Goal: Information Seeking & Learning: Learn about a topic

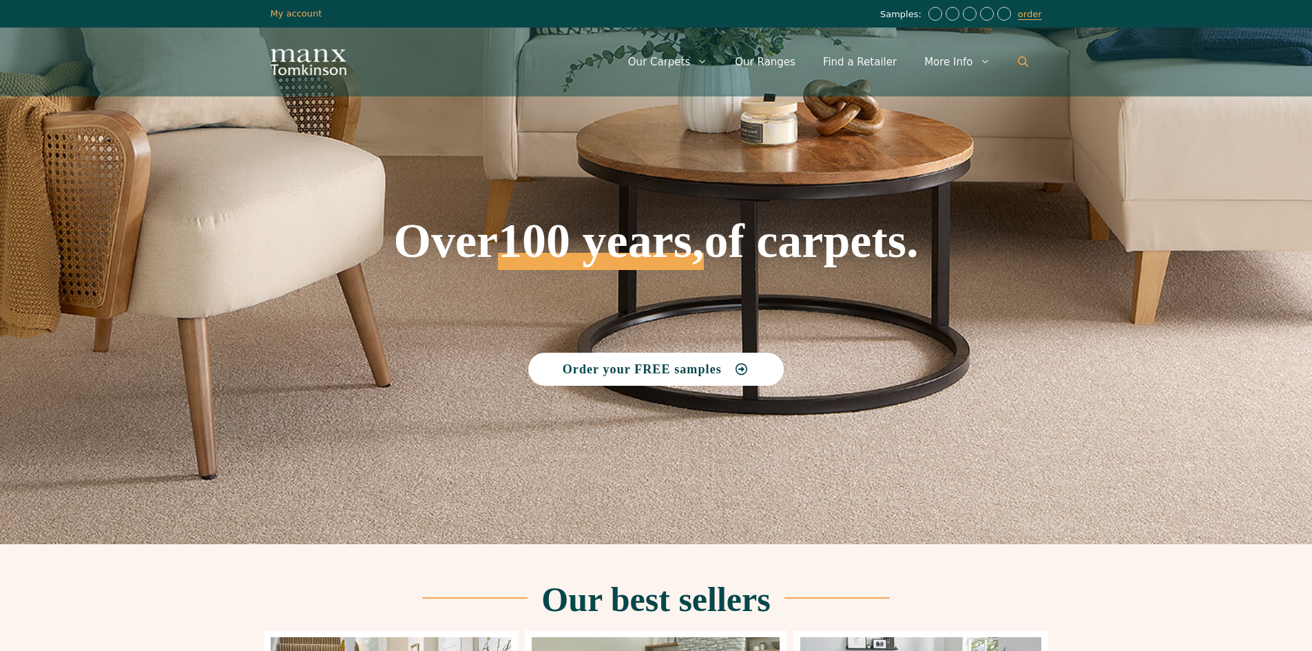
click at [1020, 68] on link "Open Search Bar" at bounding box center [1023, 61] width 38 height 41
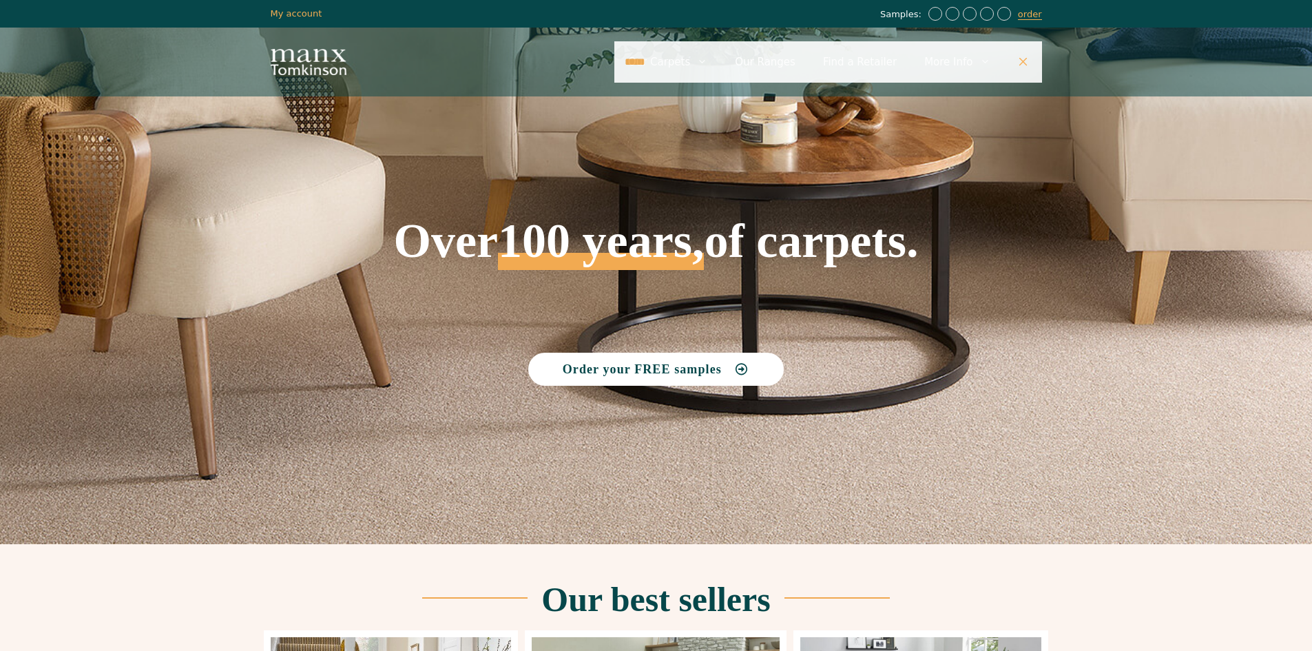
type input "*****"
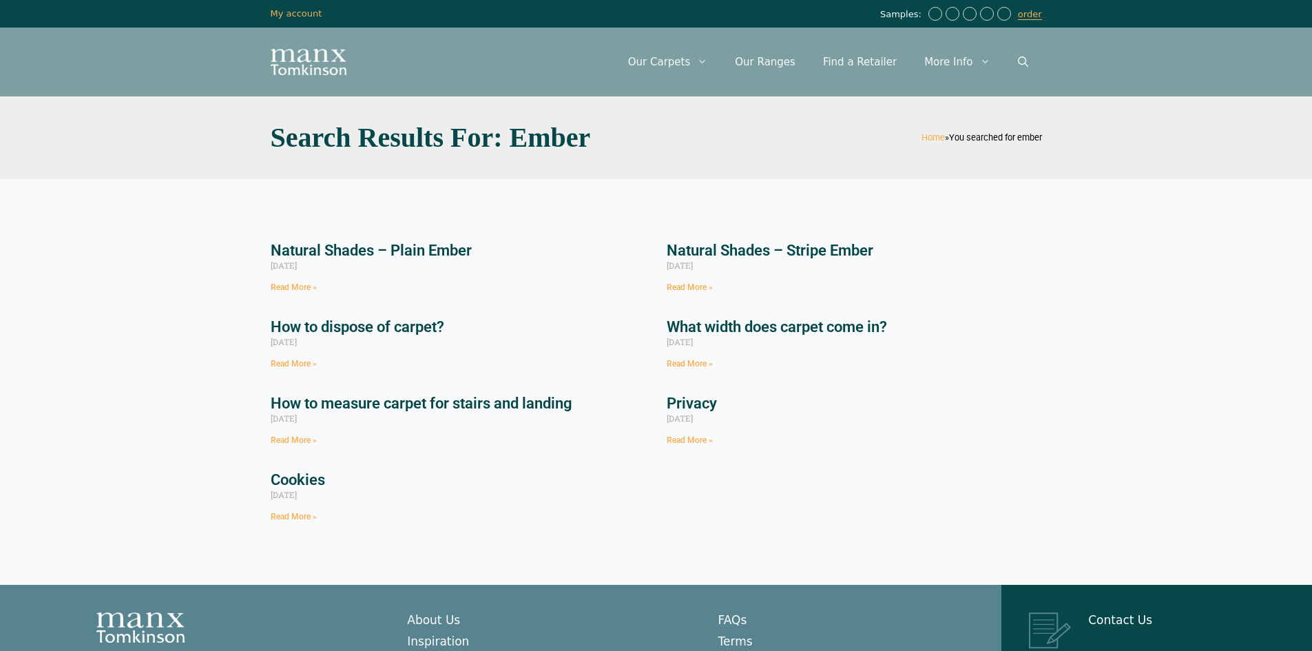
click at [827, 251] on link "Natural Shades – Stripe Ember" at bounding box center [770, 250] width 207 height 17
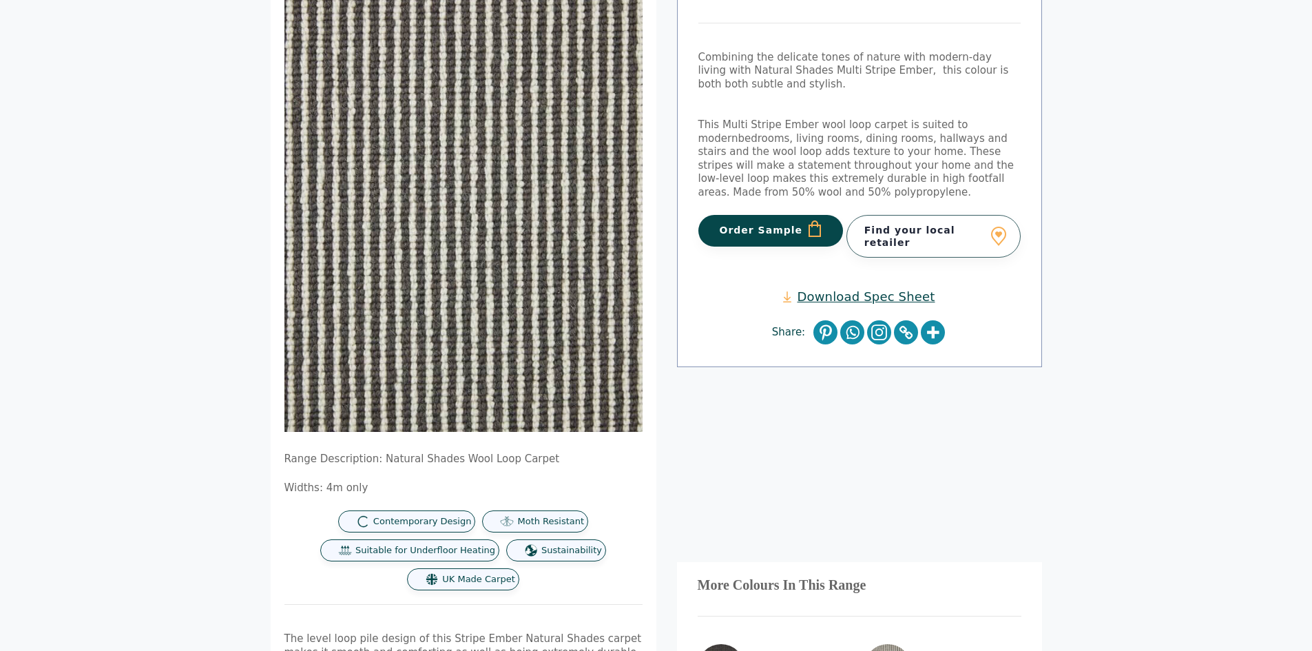
scroll to position [482, 0]
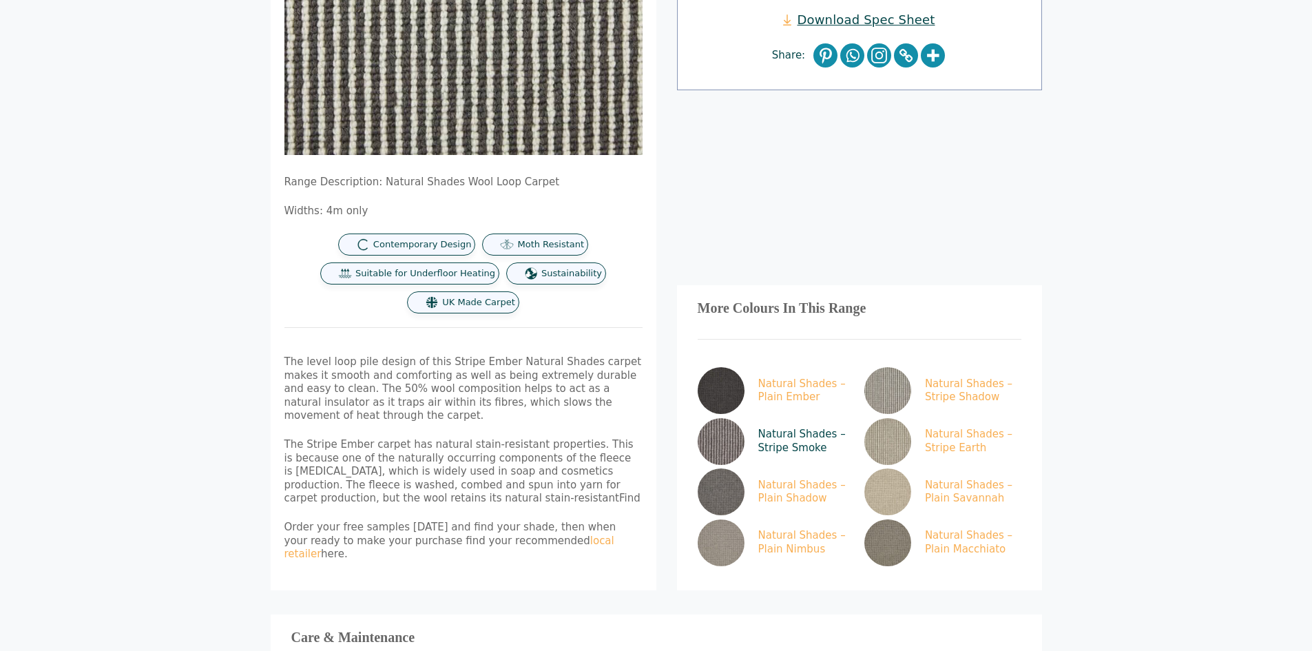
click at [773, 418] on link "Natural Shades – Stripe Smoke" at bounding box center [773, 441] width 151 height 47
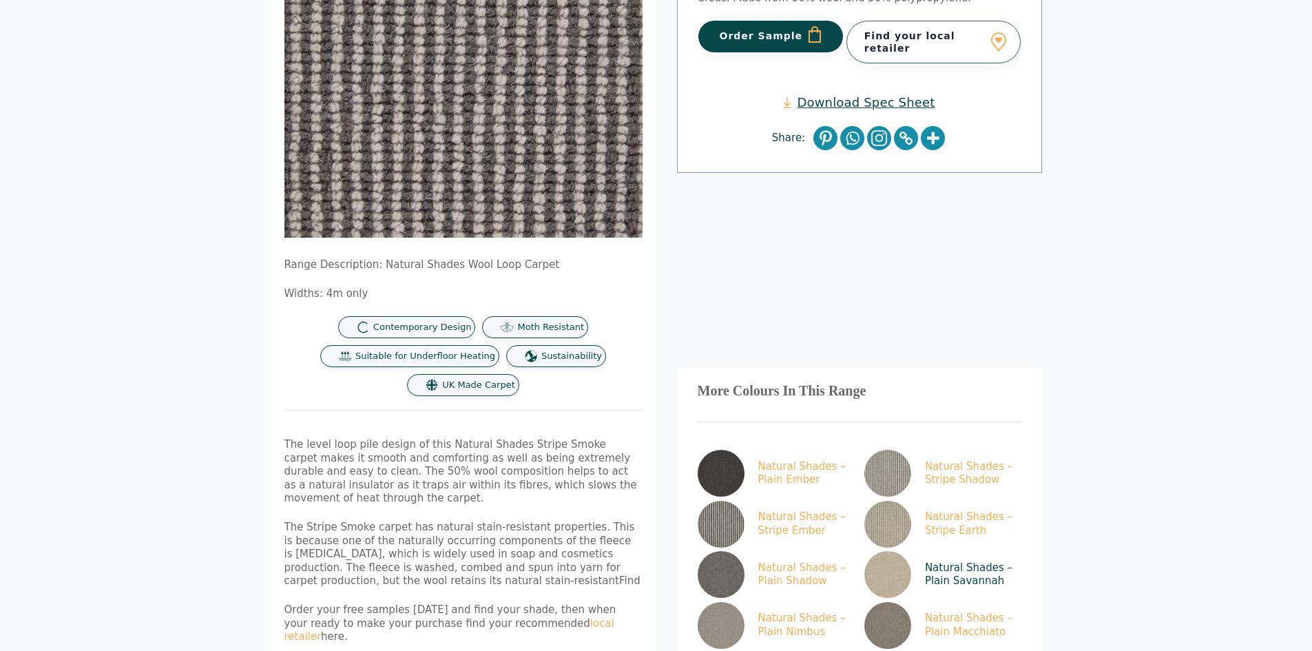
scroll to position [413, 0]
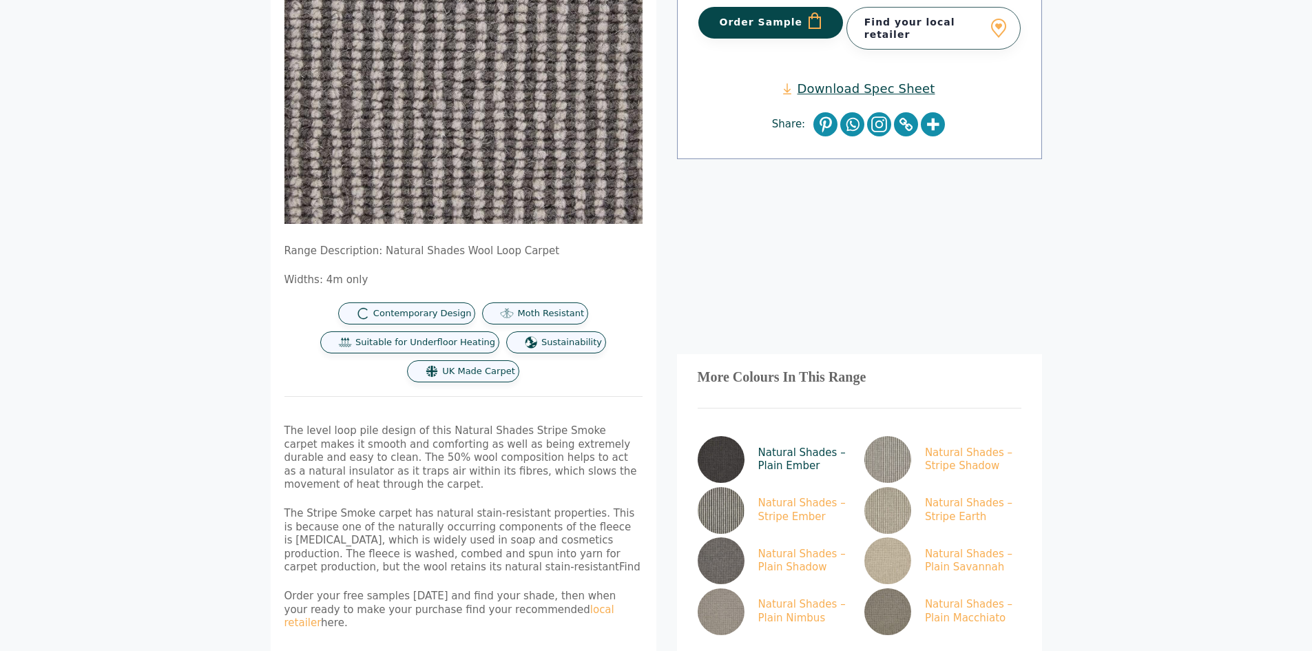
click at [771, 452] on link "Natural Shades – Plain Ember" at bounding box center [773, 459] width 151 height 47
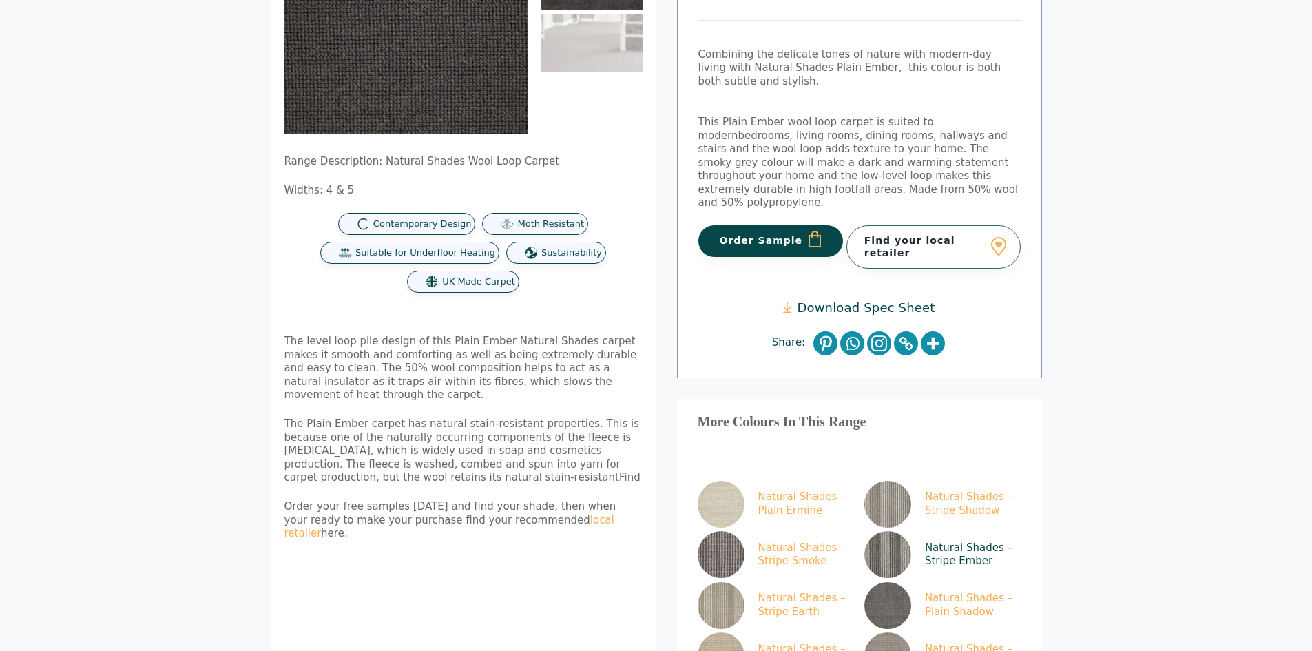
scroll to position [275, 0]
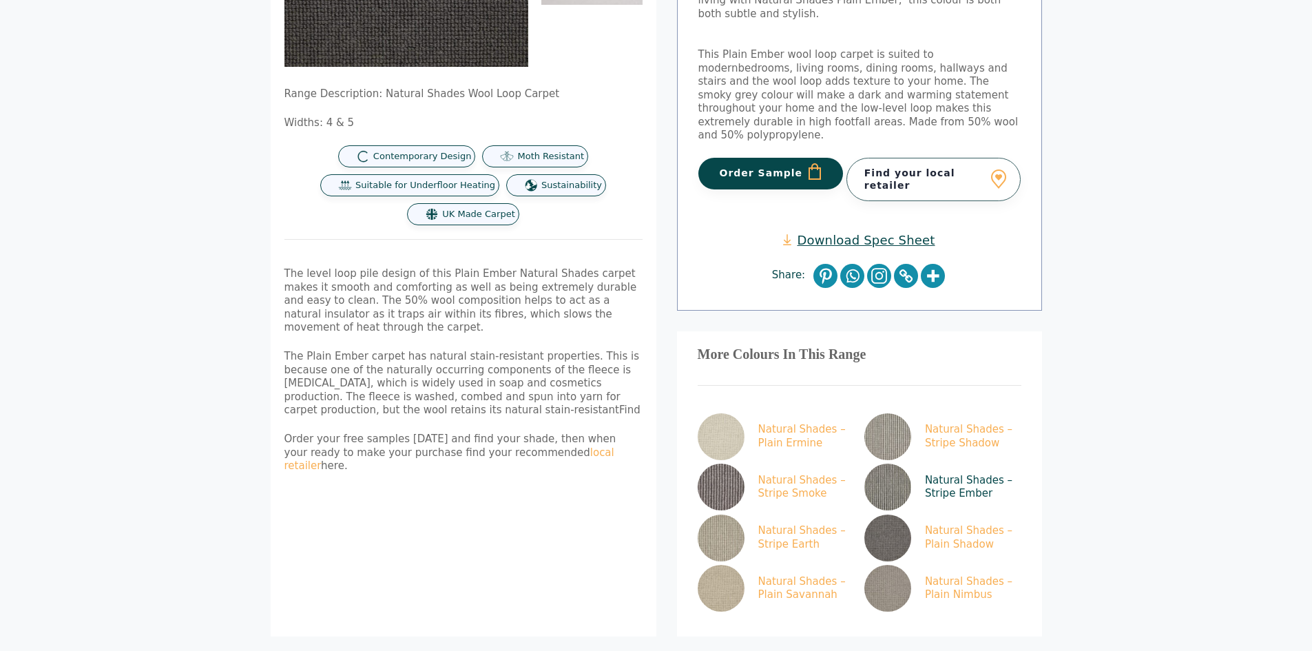
click at [918, 463] on link "Natural Shades – Stripe Ember" at bounding box center [939, 486] width 151 height 47
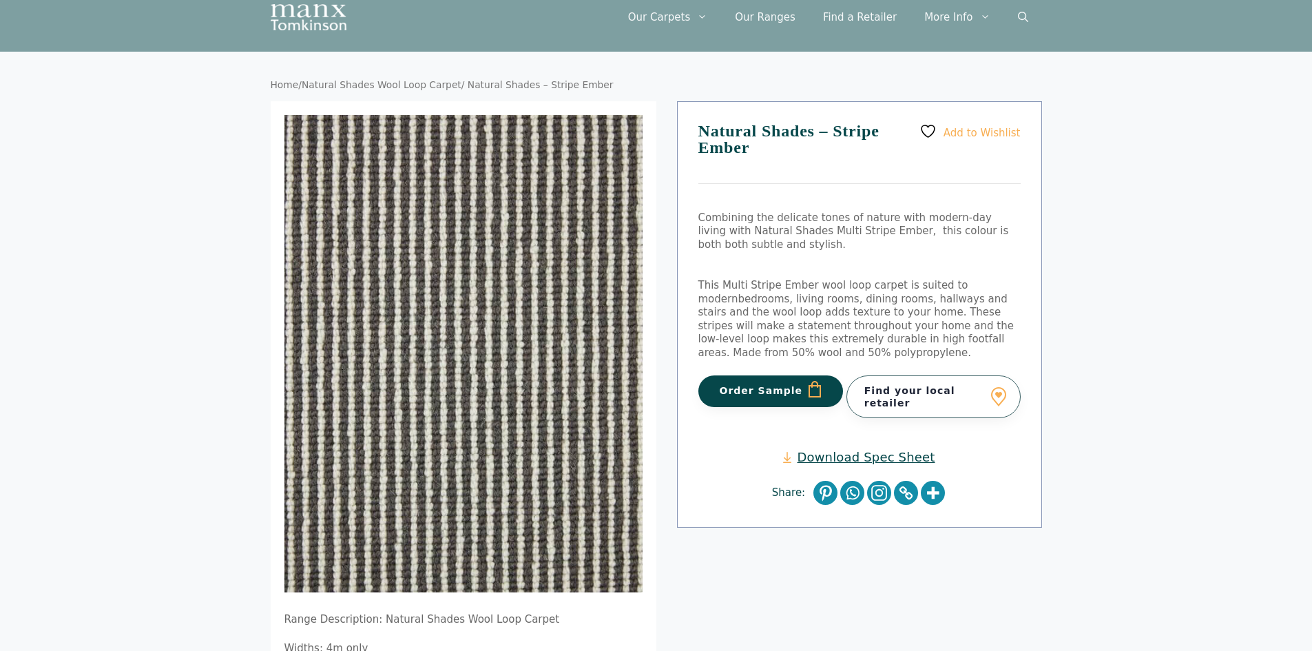
scroll to position [69, 0]
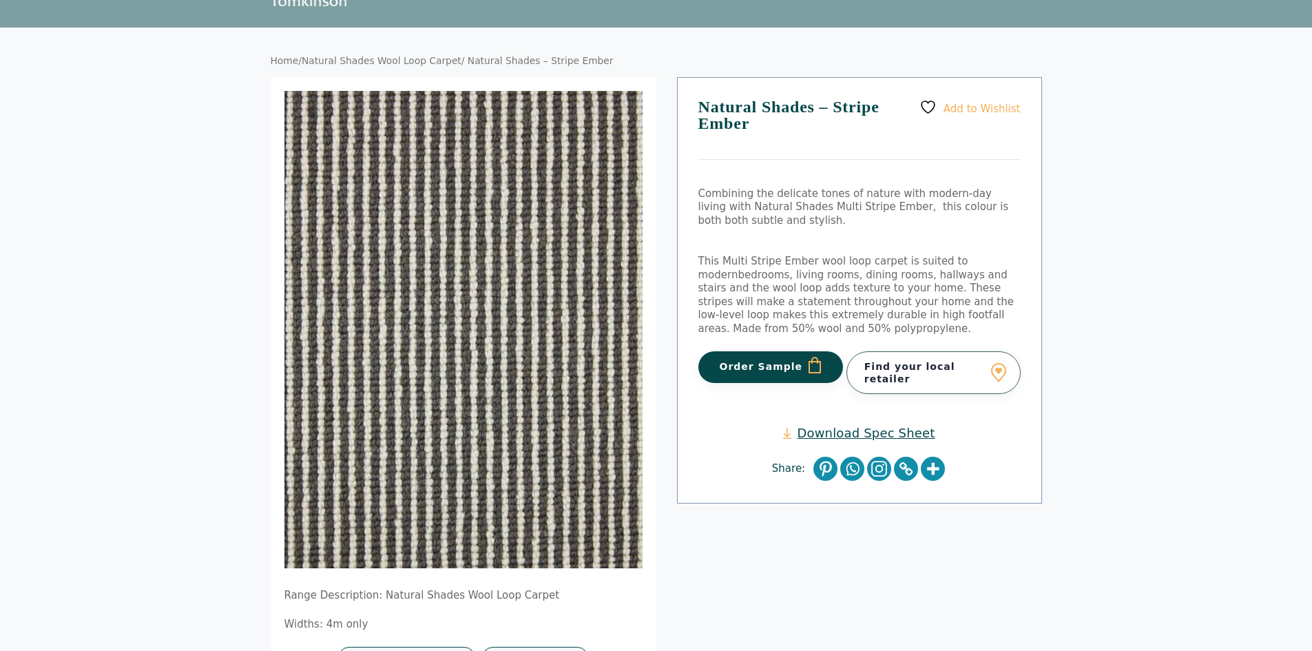
click at [844, 428] on link "Download Spec Sheet" at bounding box center [858, 433] width 151 height 16
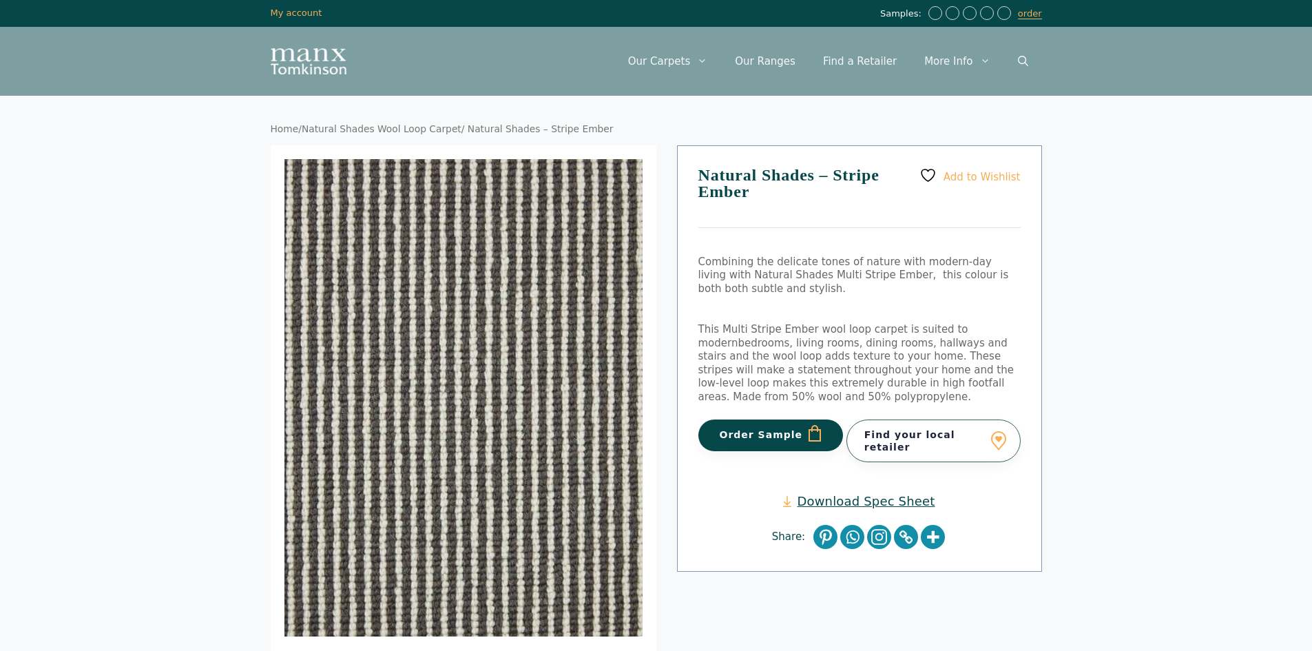
scroll to position [0, 0]
click at [1018, 58] on icon "Open Search Bar" at bounding box center [1023, 61] width 10 height 10
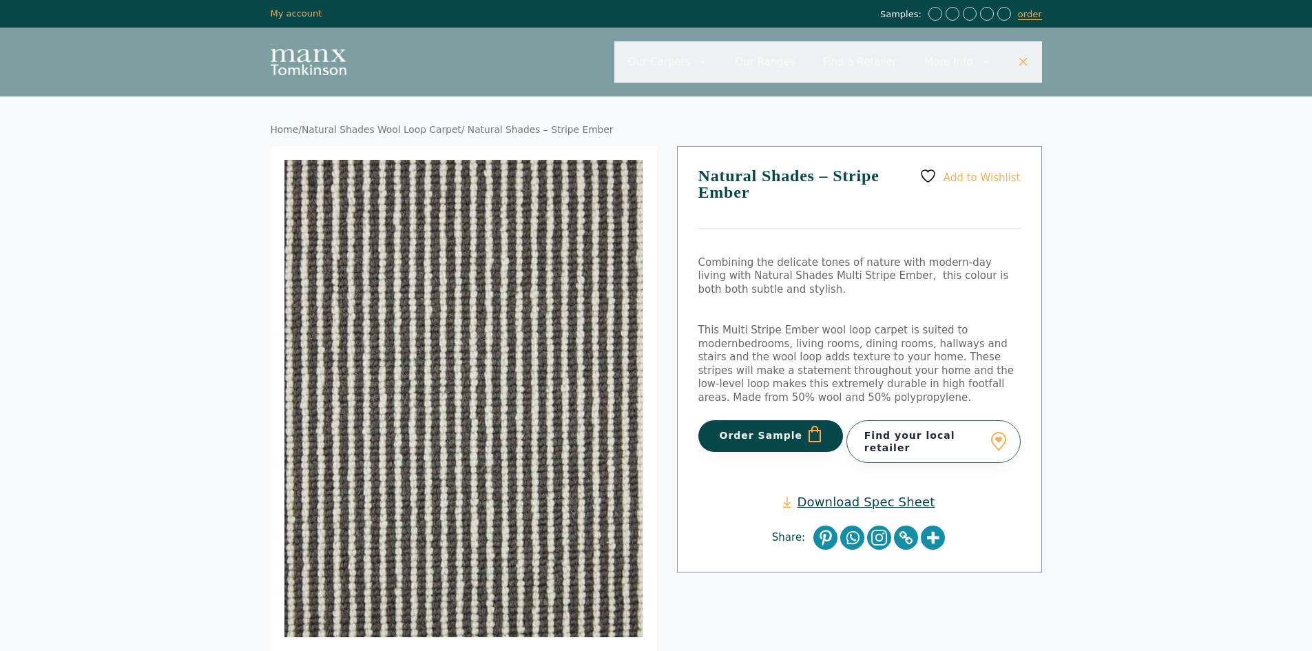
click at [401, 129] on link "Natural Shades Wool Loop Carpet" at bounding box center [382, 129] width 160 height 11
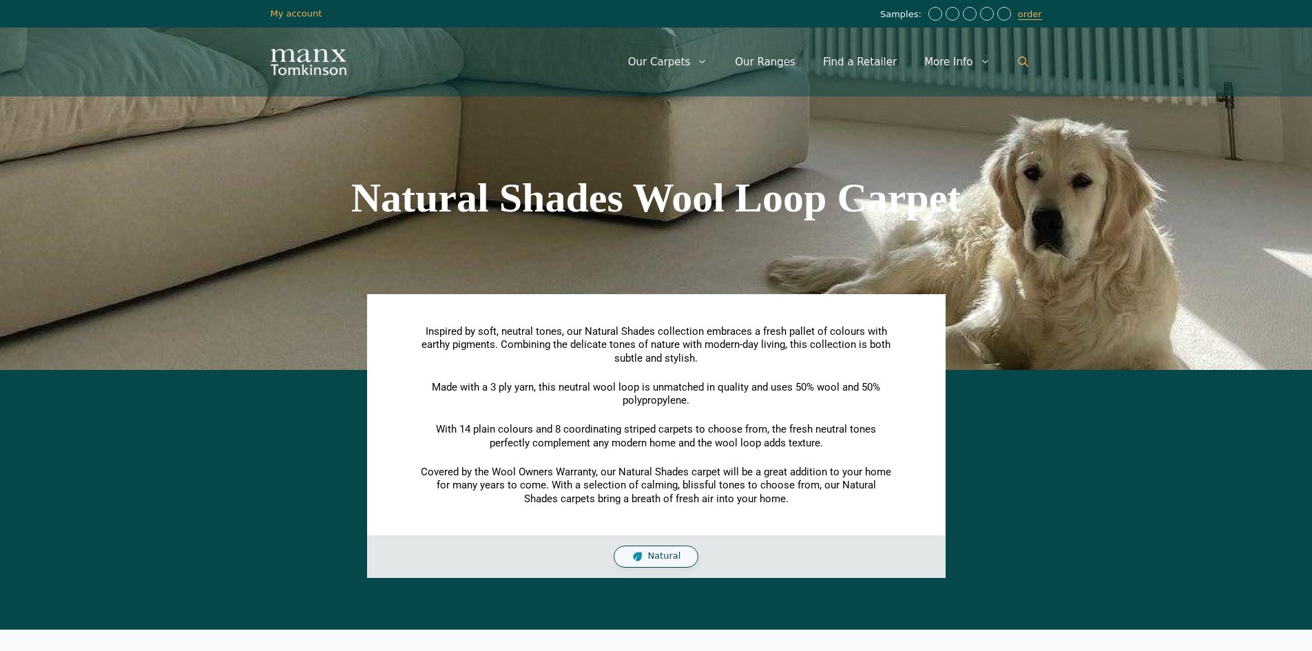
click at [1018, 59] on icon "Open Search Bar" at bounding box center [1023, 61] width 10 height 10
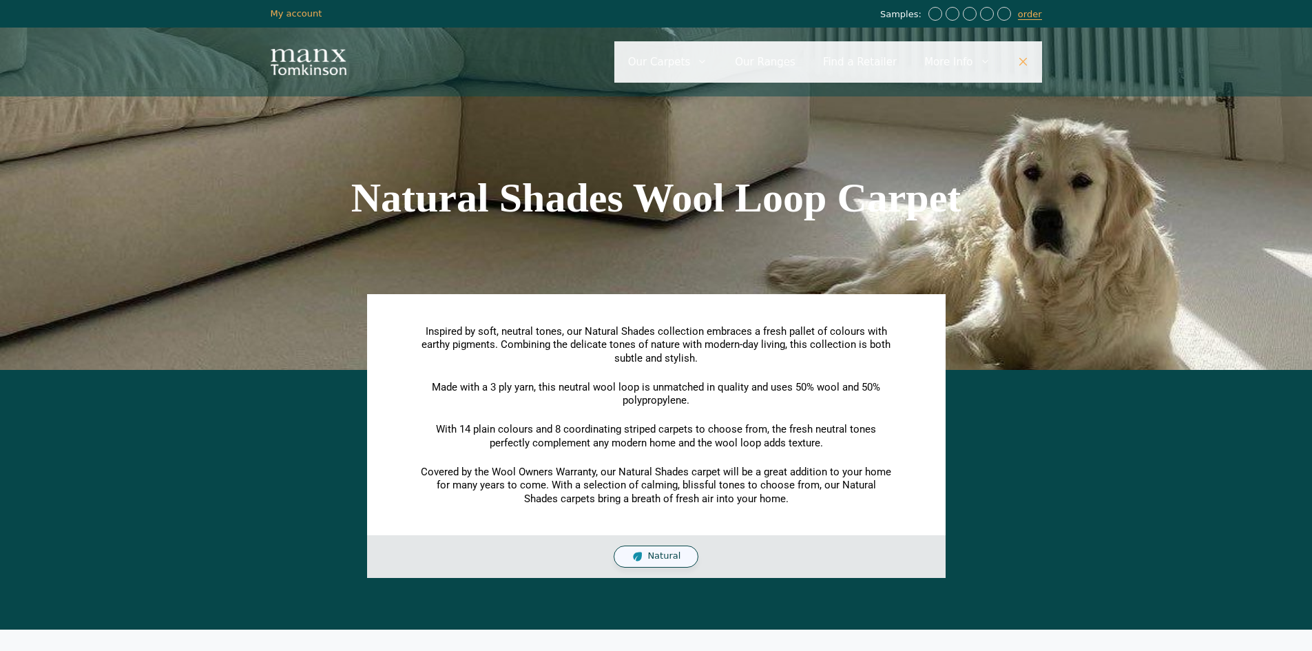
click at [698, 70] on input "Primary" at bounding box center [828, 61] width 428 height 41
type input "*****"
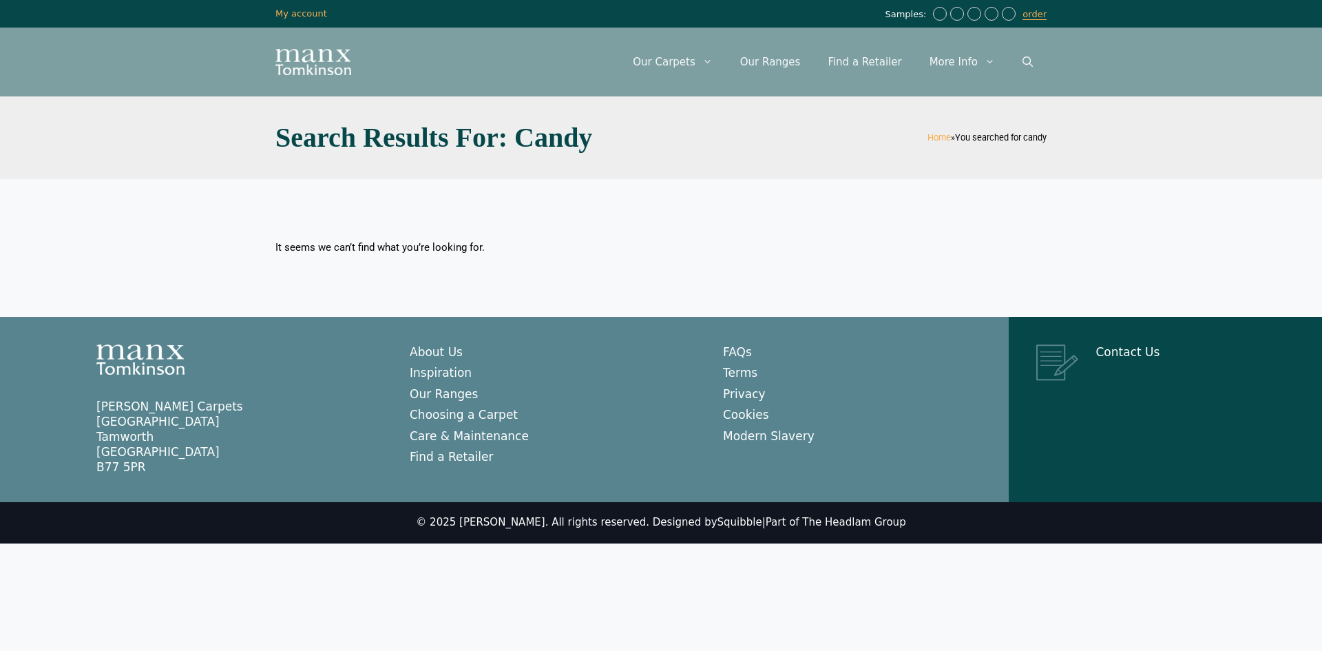
click at [322, 65] on img "Site" at bounding box center [313, 62] width 76 height 26
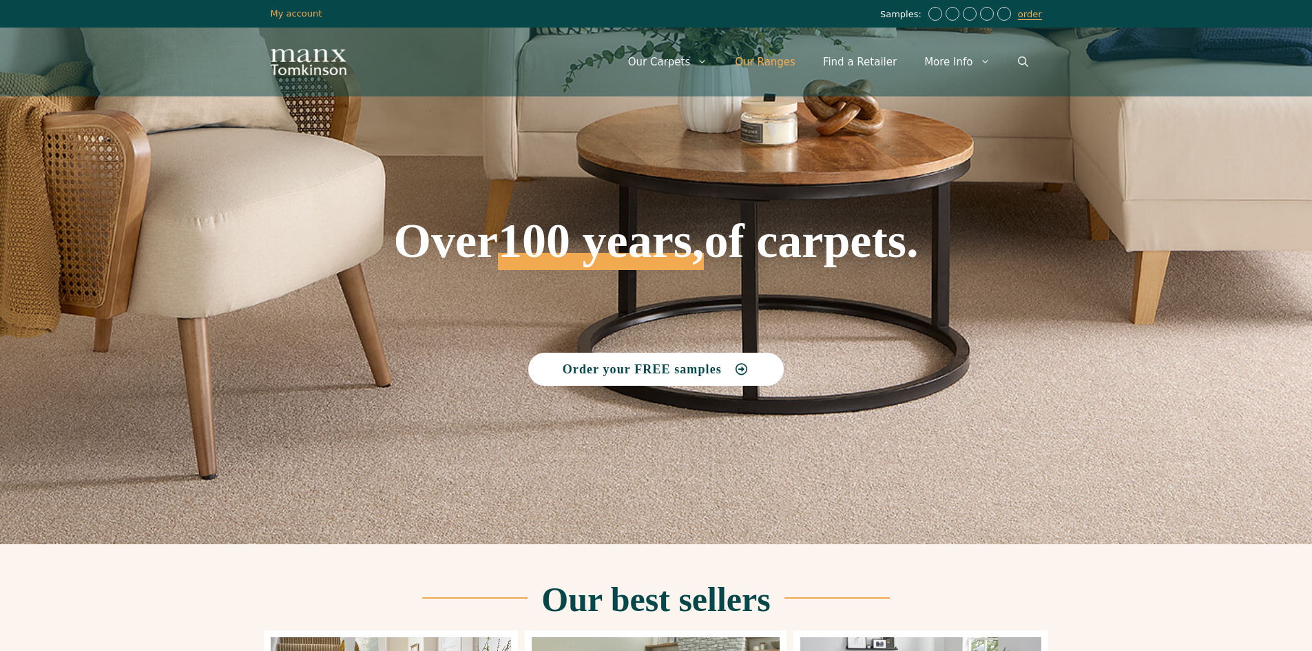
click at [766, 62] on link "Our Ranges" at bounding box center [765, 61] width 88 height 41
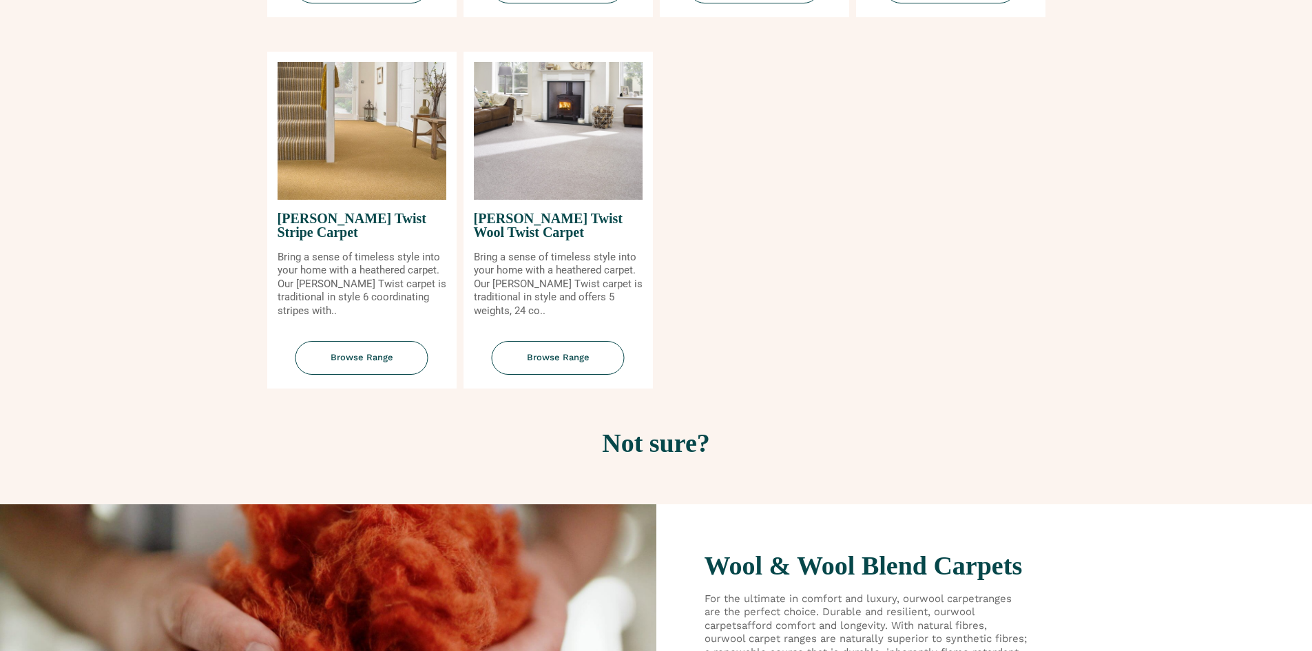
scroll to position [1721, 0]
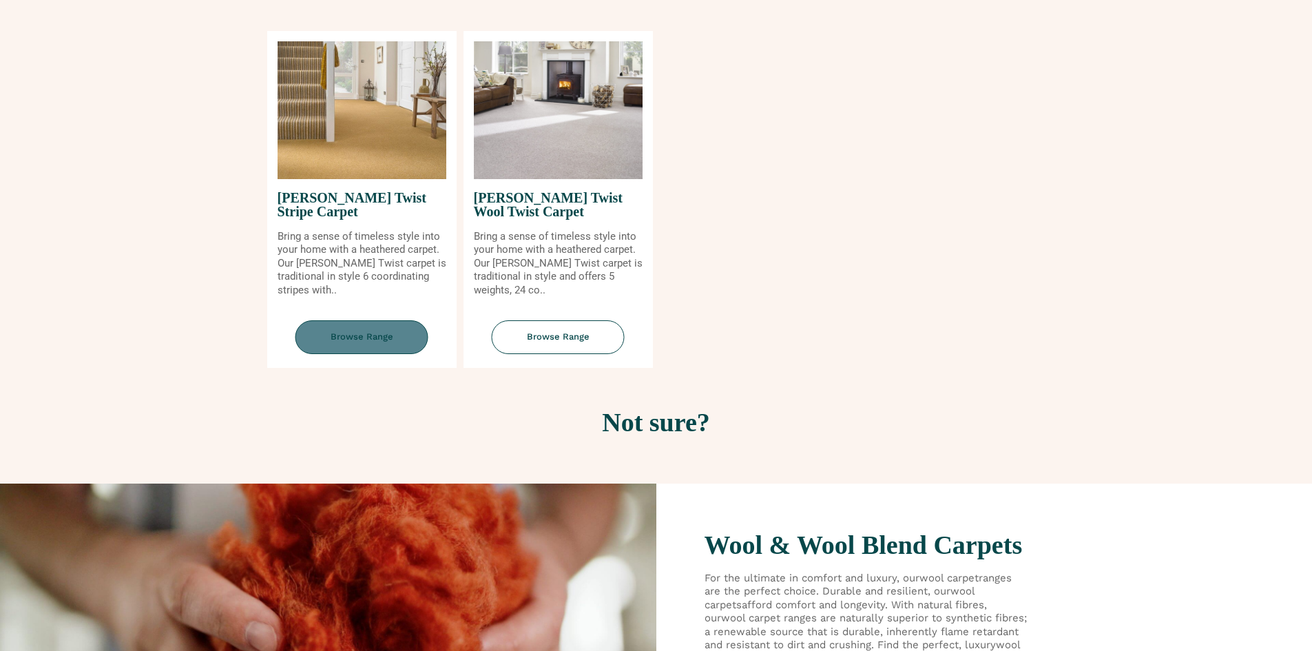
click at [337, 339] on span "Browse Range" at bounding box center [361, 337] width 133 height 34
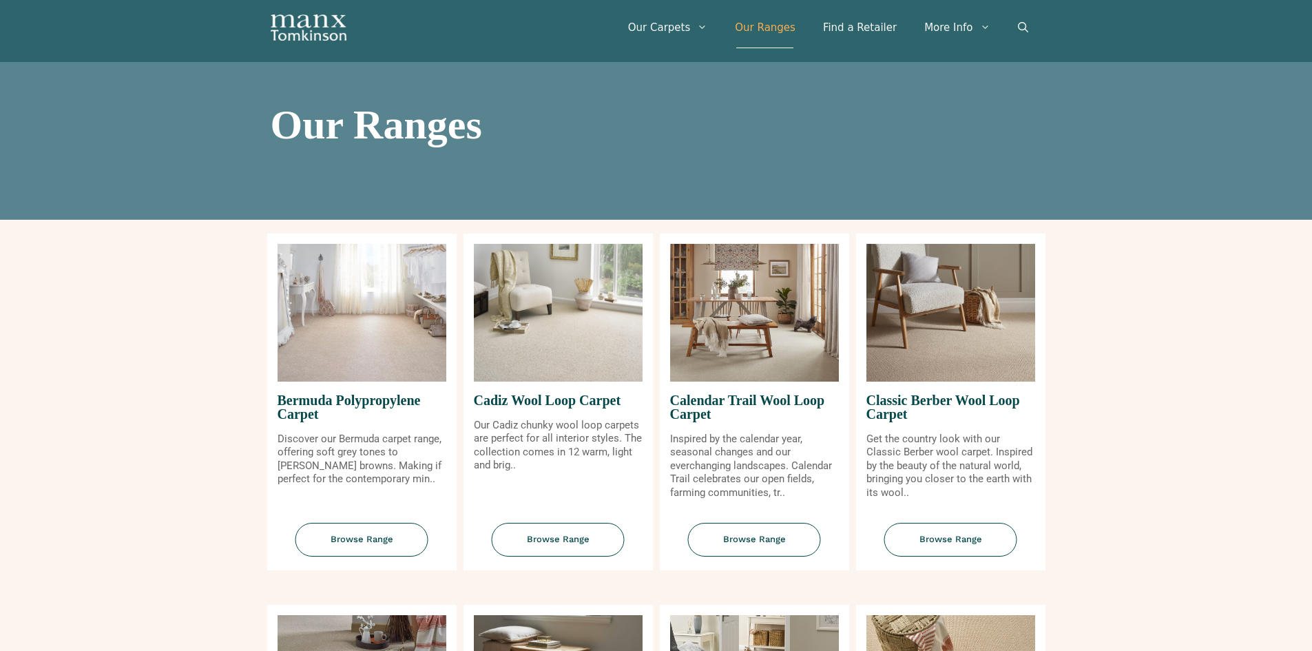
scroll to position [0, 0]
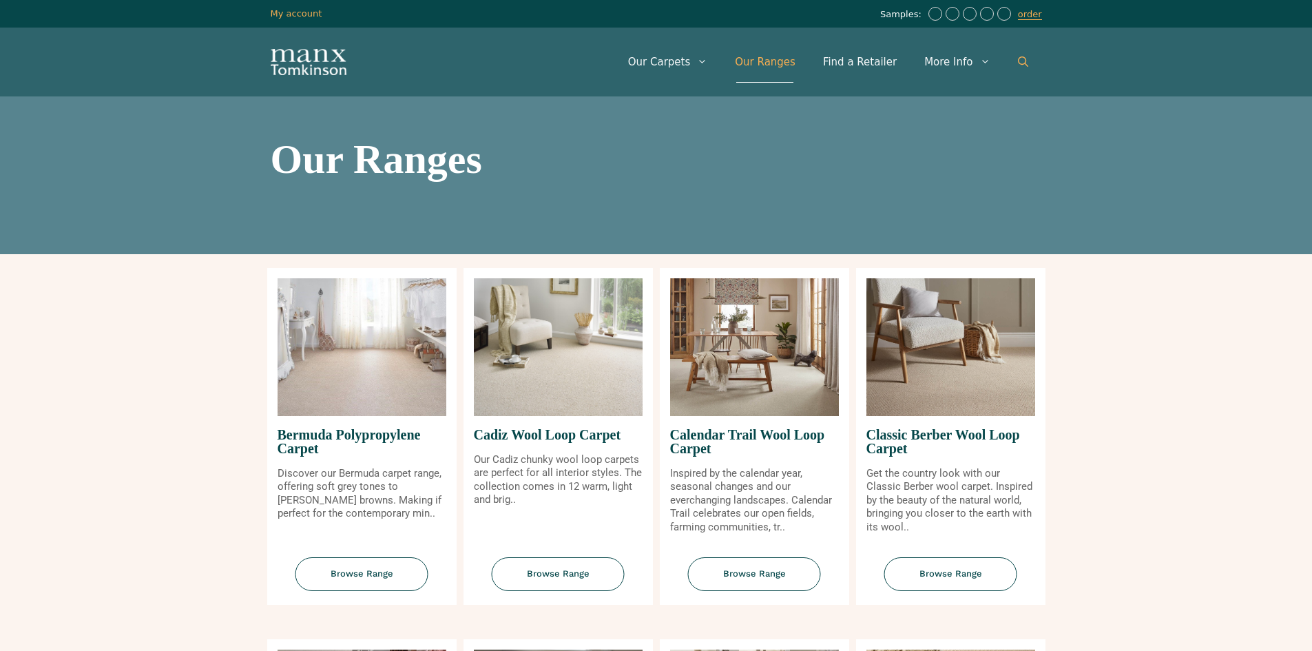
click at [1011, 70] on link "Open Search Bar" at bounding box center [1023, 61] width 38 height 41
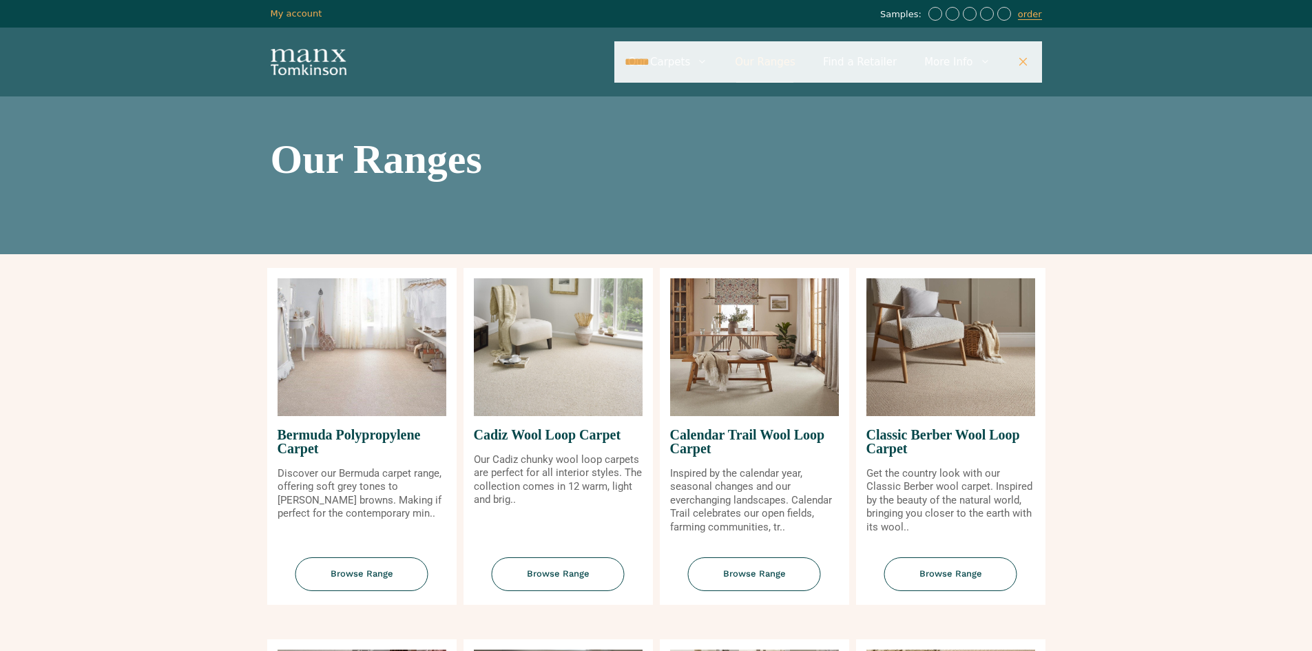
type input "******"
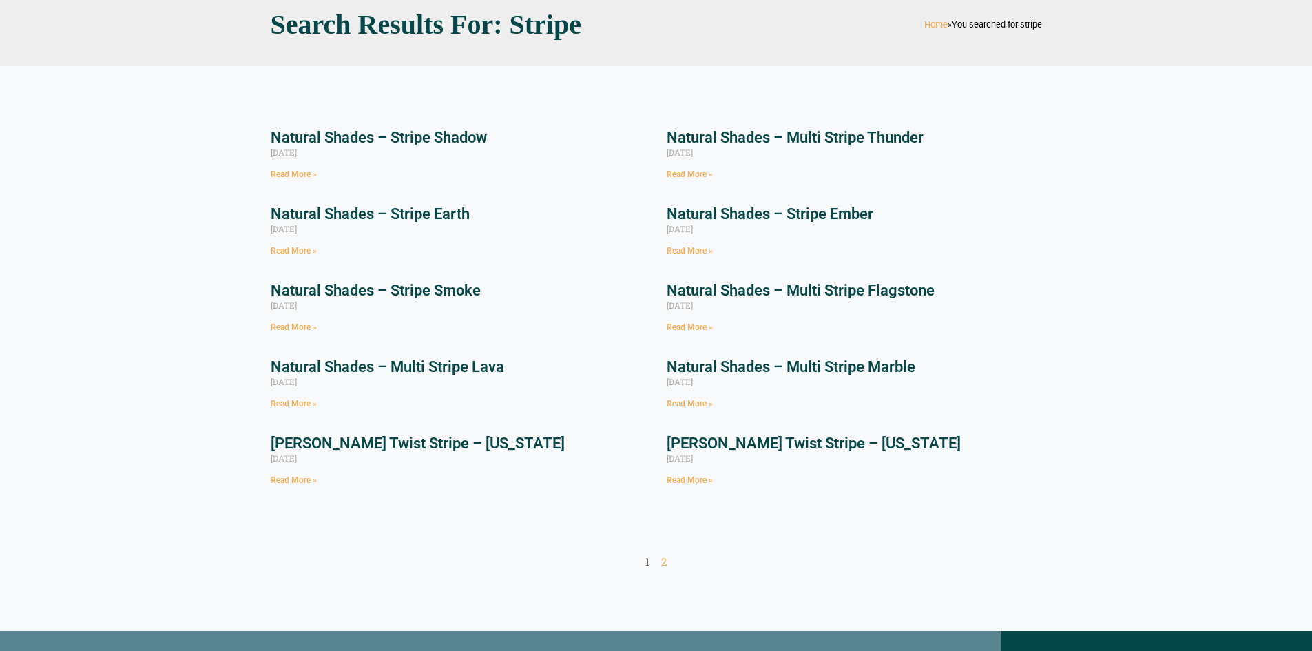
scroll to position [207, 0]
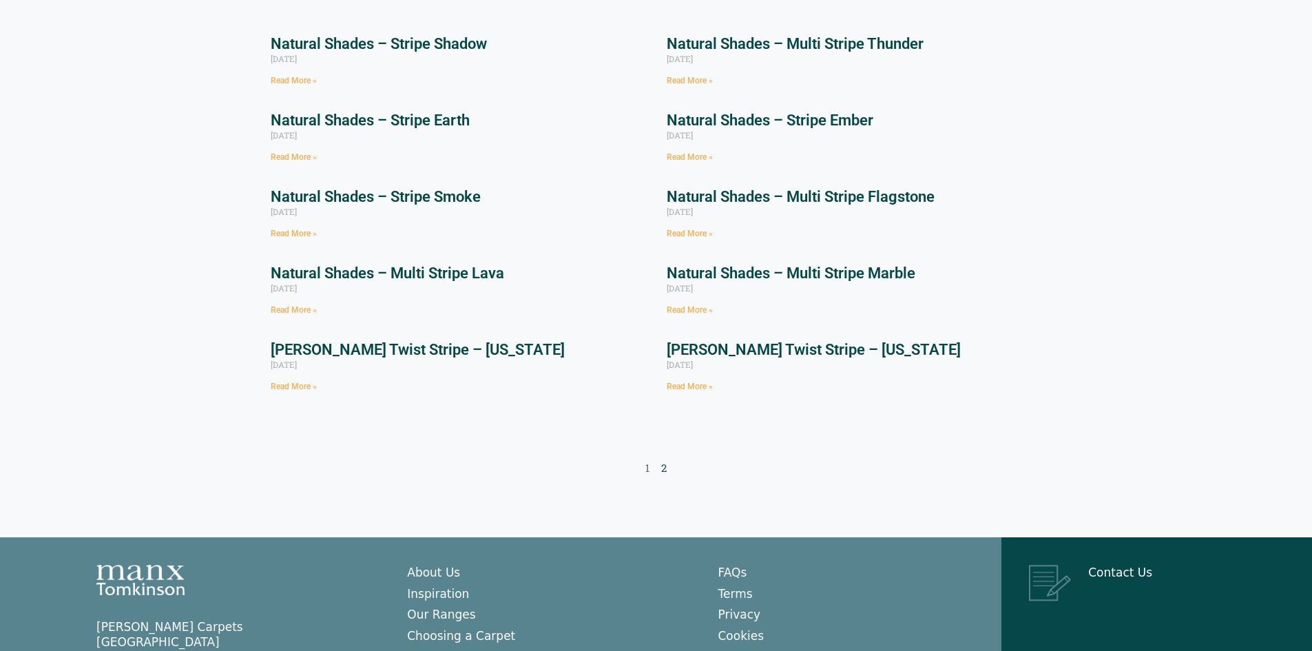
click at [663, 468] on link "Page 2" at bounding box center [664, 468] width 6 height 14
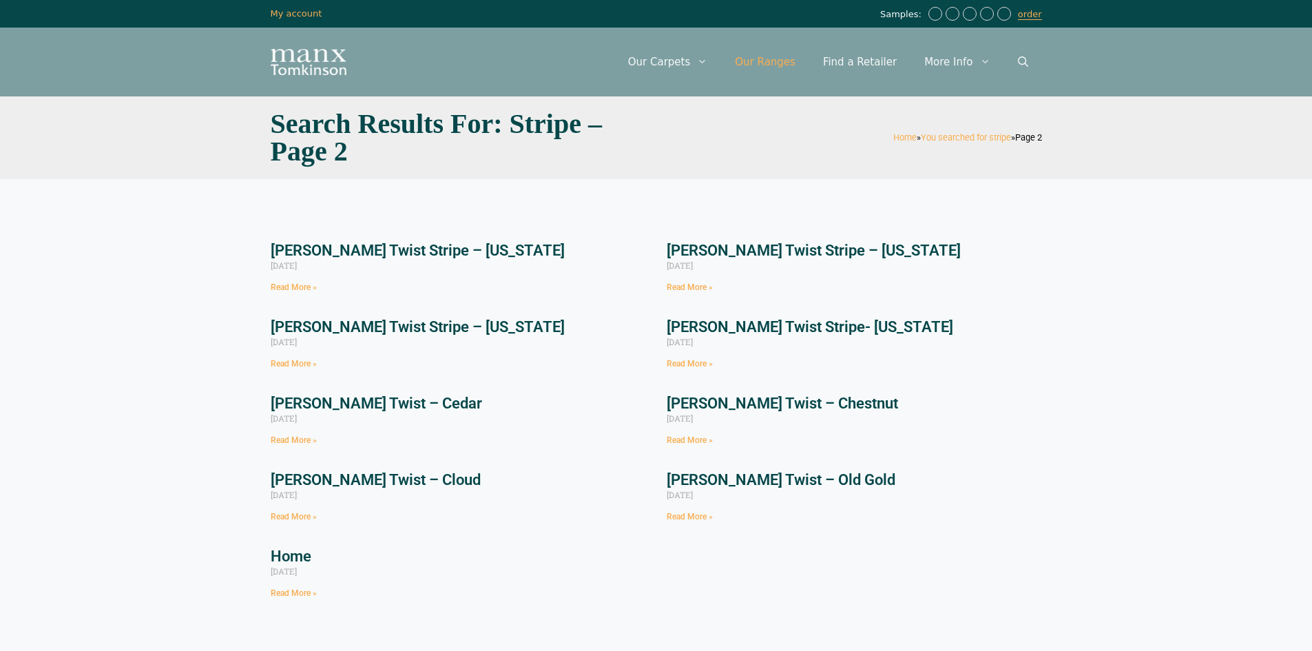
click at [782, 61] on link "Our Ranges" at bounding box center [765, 61] width 88 height 41
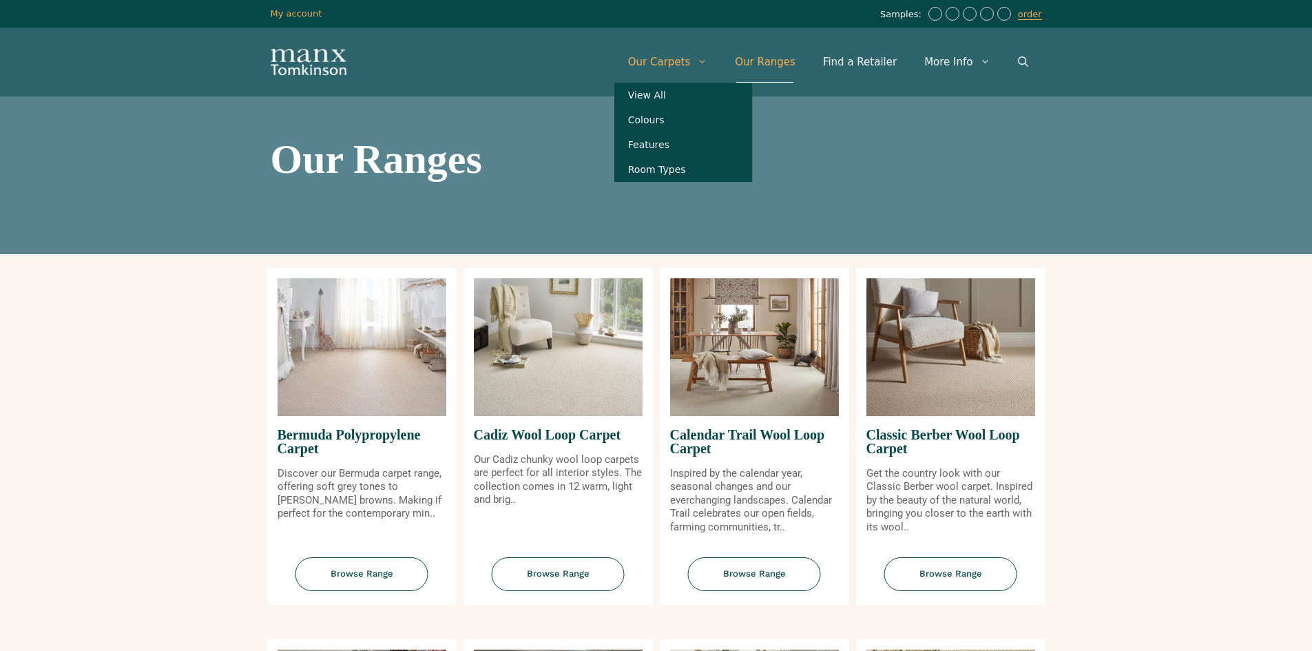
click at [686, 52] on link "Our Carpets" at bounding box center [667, 61] width 107 height 41
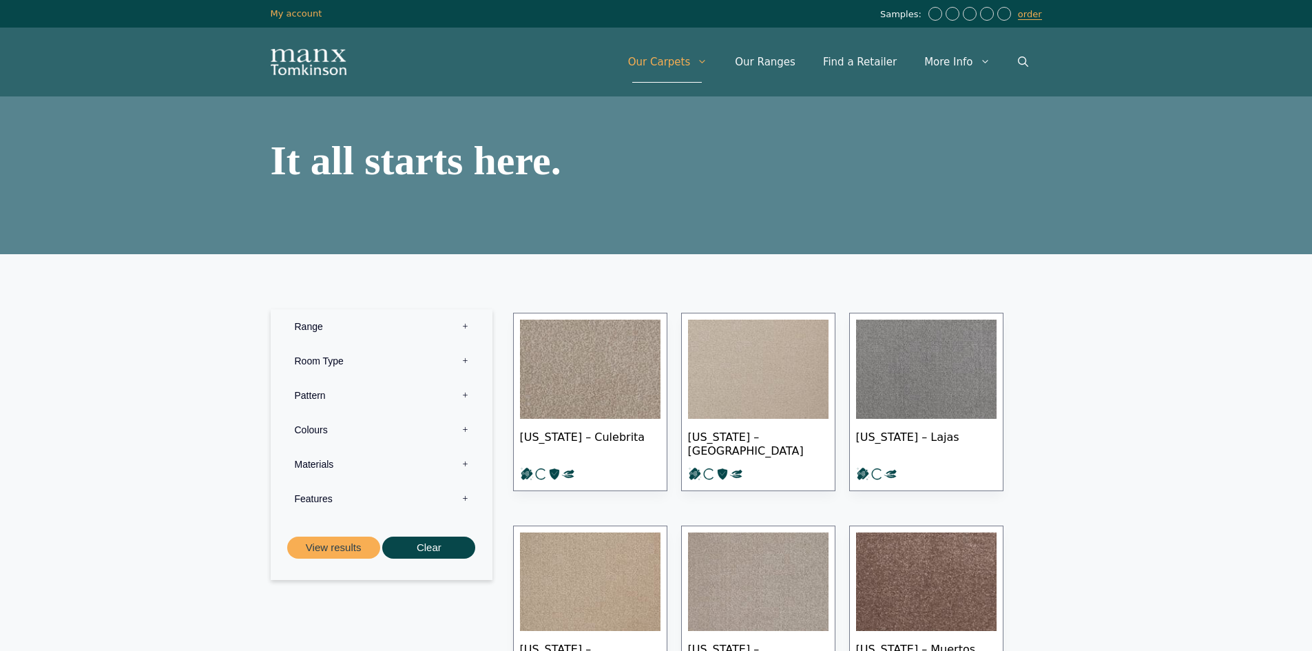
click at [388, 407] on label "Pattern 0" at bounding box center [381, 395] width 201 height 34
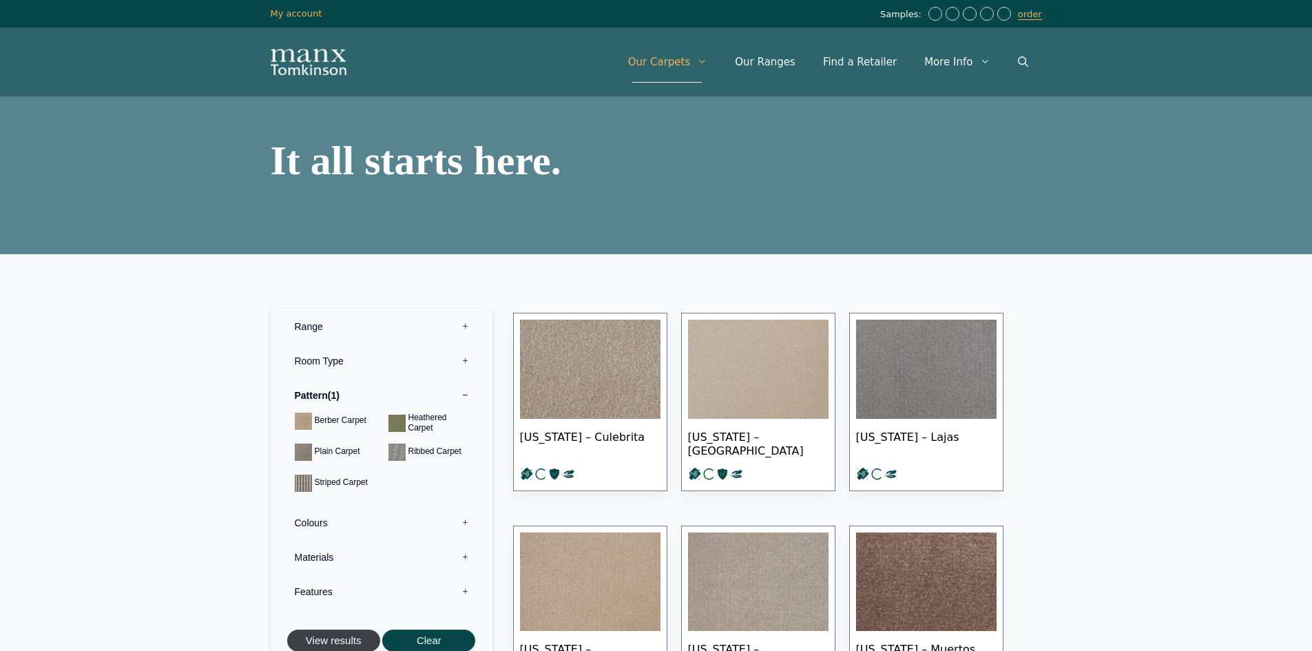
click at [335, 639] on button "View results" at bounding box center [333, 640] width 93 height 23
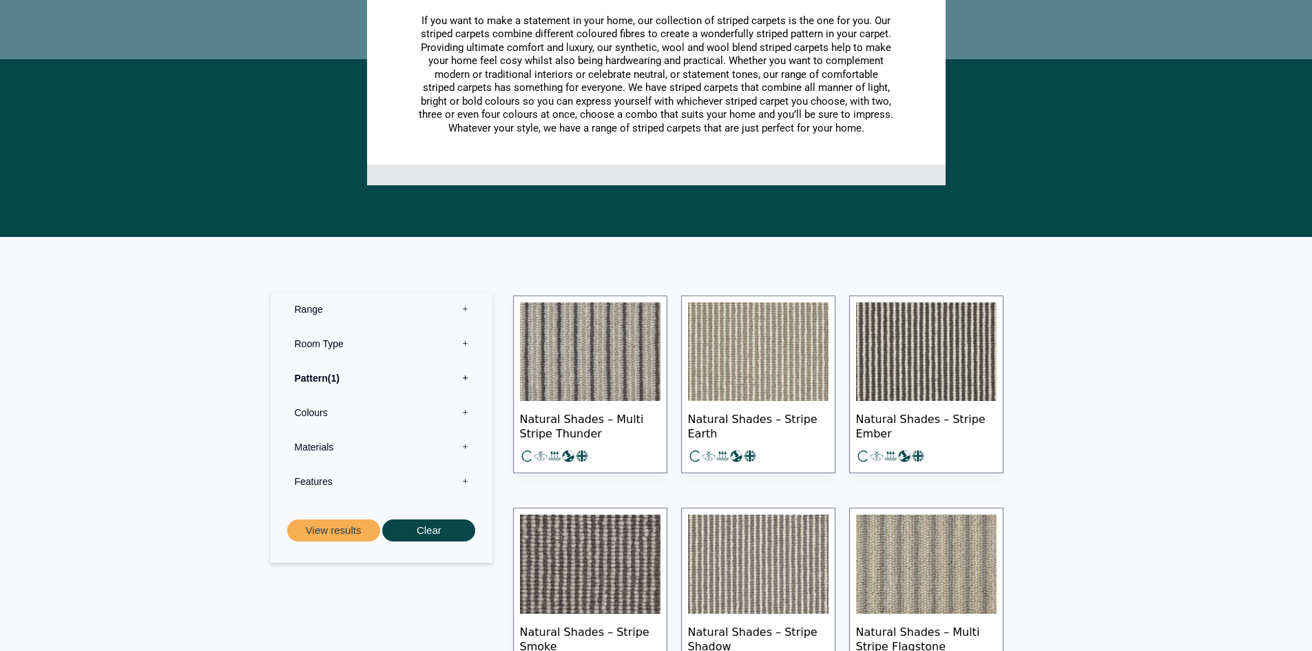
scroll to position [28, 0]
